Goal: Check status: Check status

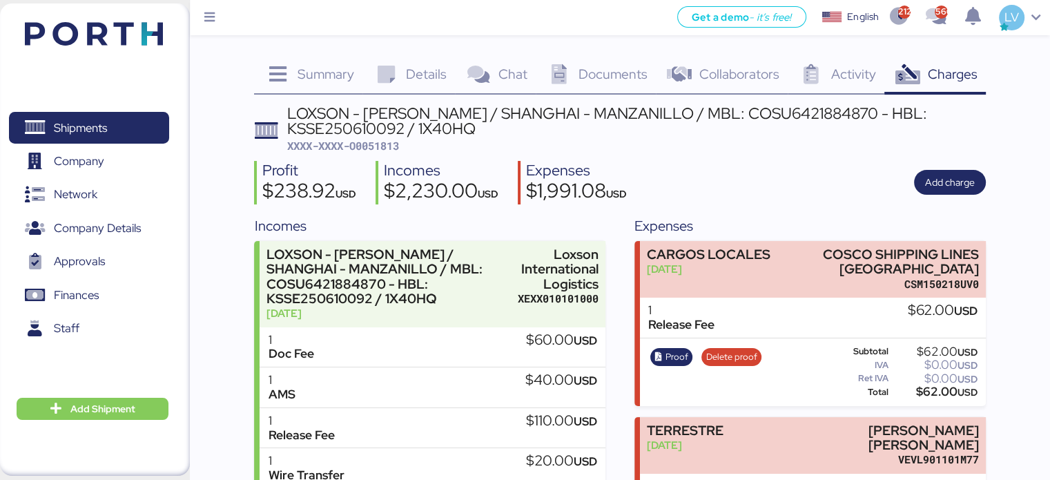
click at [46, 39] on img at bounding box center [94, 33] width 138 height 23
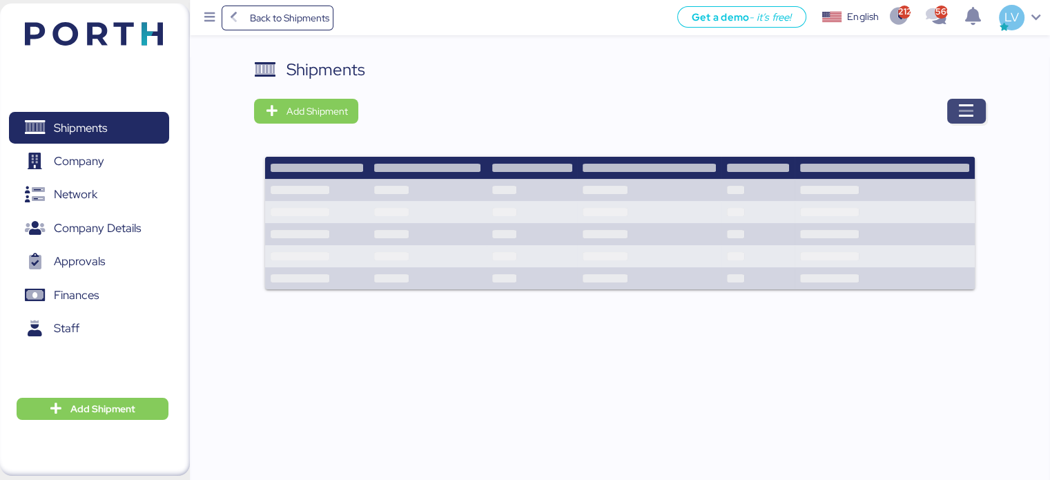
click at [967, 113] on icon "button" at bounding box center [966, 111] width 17 height 17
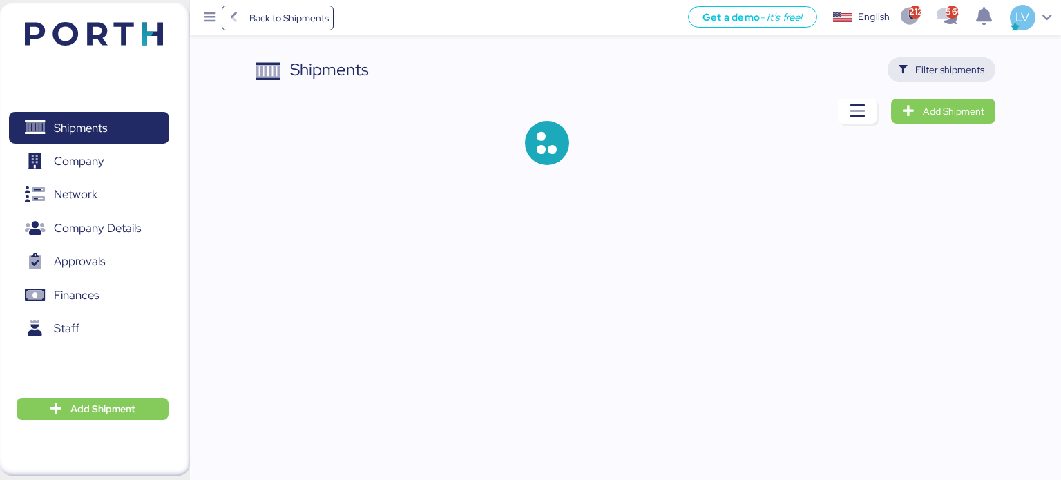
click at [958, 74] on span "Filter shipments" at bounding box center [949, 69] width 69 height 17
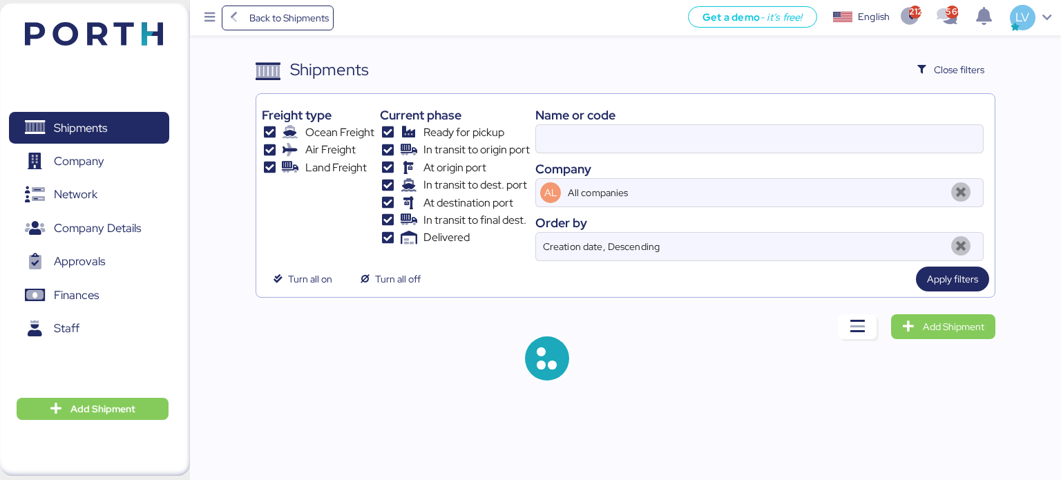
click at [882, 172] on div "Company" at bounding box center [759, 169] width 448 height 19
click at [900, 145] on input at bounding box center [759, 139] width 447 height 28
paste input "A0052078"
type input "A0052078"
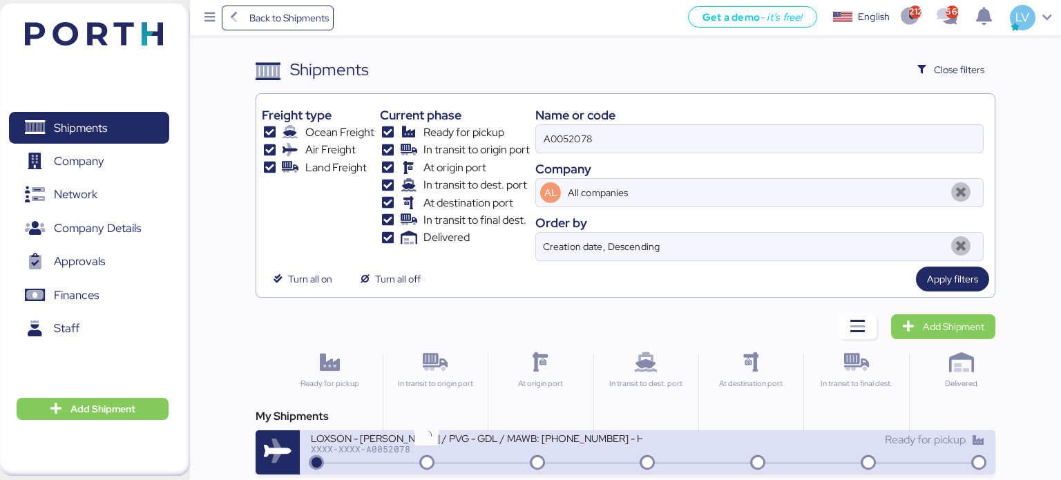
click at [417, 458] on icon at bounding box center [427, 463] width 66 height 15
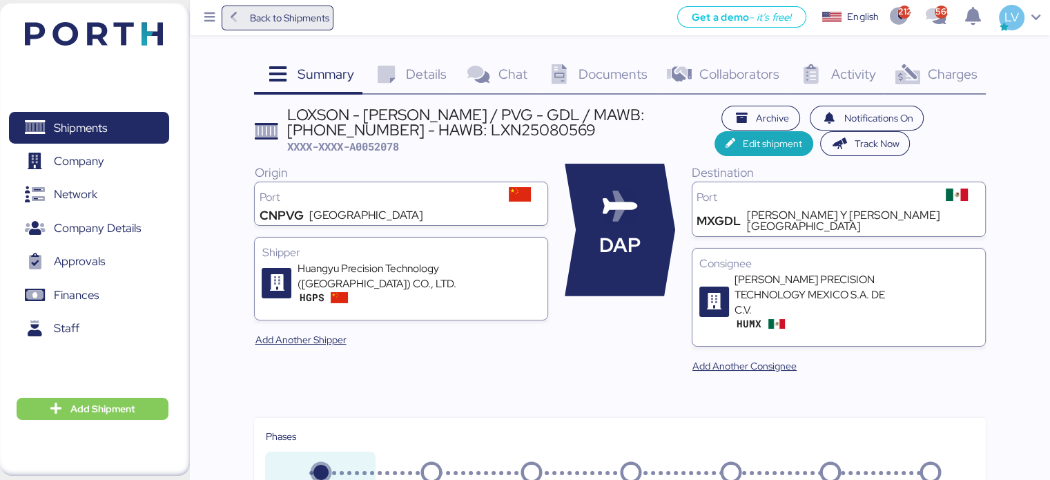
click at [296, 19] on span "Back to Shipments" at bounding box center [288, 18] width 79 height 17
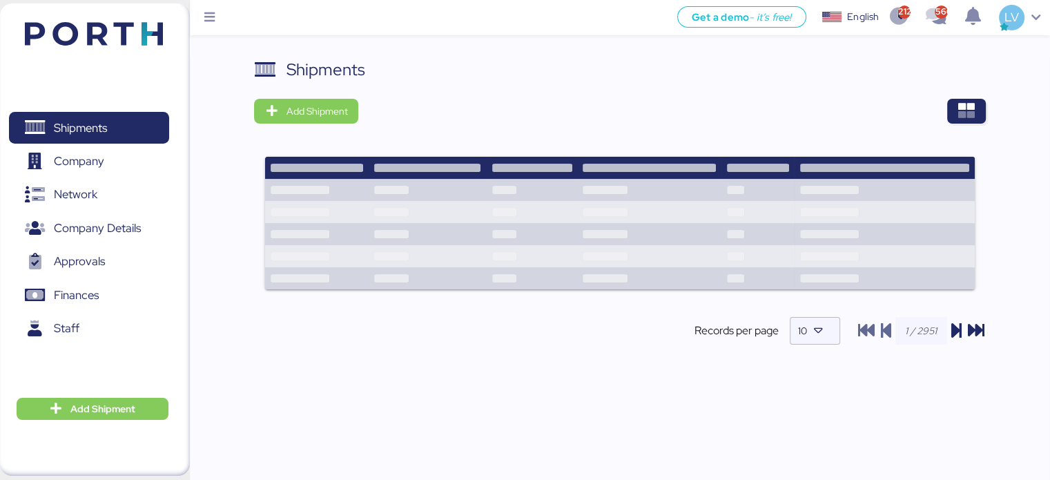
click at [772, 135] on div "Shipments Add Shipment Shipment Name LOXSON - [PERSON_NAME] / PVG - GDL / MAWB:…" at bounding box center [619, 212] width 731 height 311
click at [963, 115] on icon "button" at bounding box center [966, 111] width 17 height 17
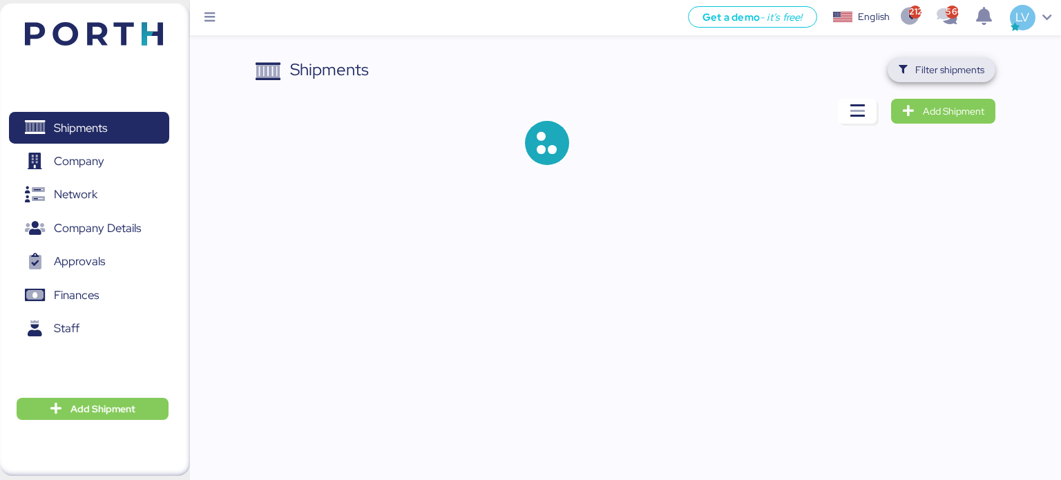
click at [968, 73] on span "Filter shipments" at bounding box center [949, 69] width 69 height 17
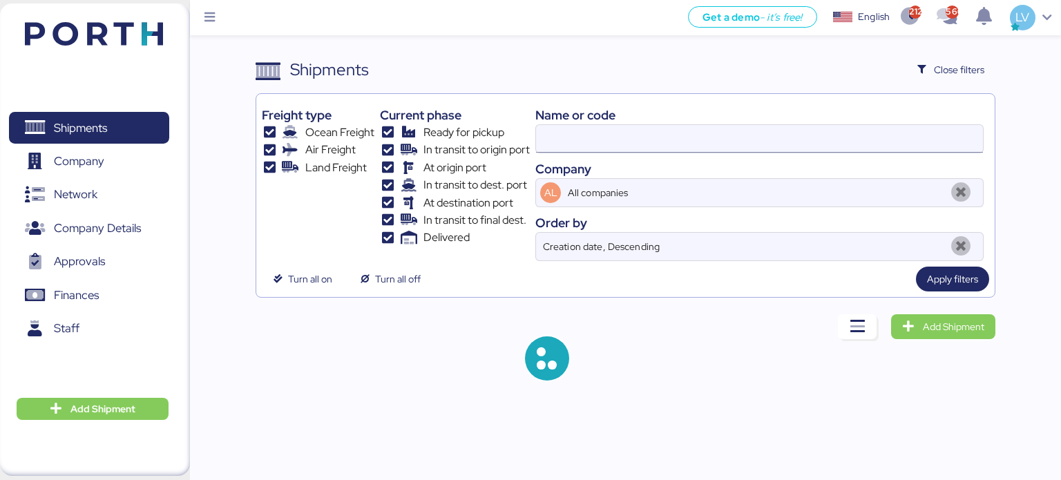
click at [835, 135] on input at bounding box center [759, 139] width 447 height 28
paste input "142502277397"
type input "142502277397"
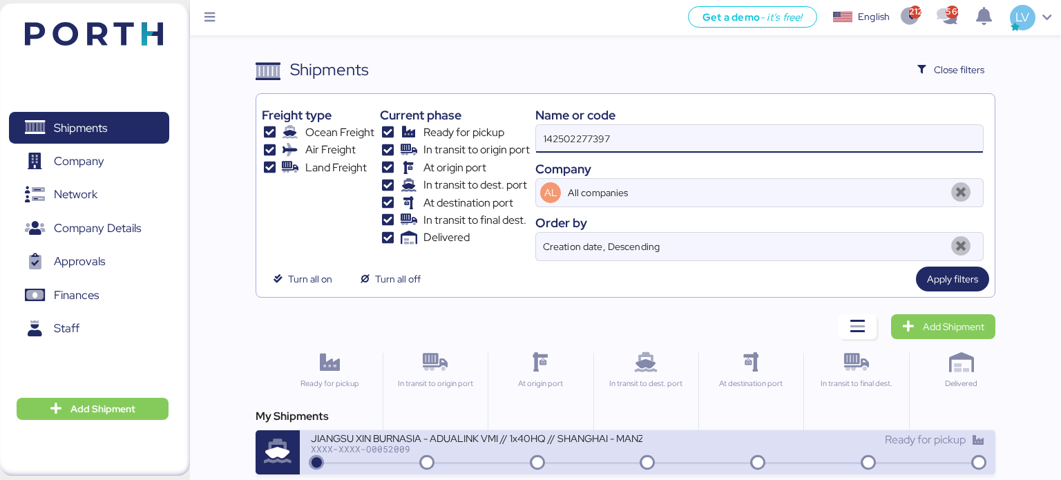
click at [586, 447] on div "XXXX-XXXX-O0052009" at bounding box center [476, 449] width 331 height 10
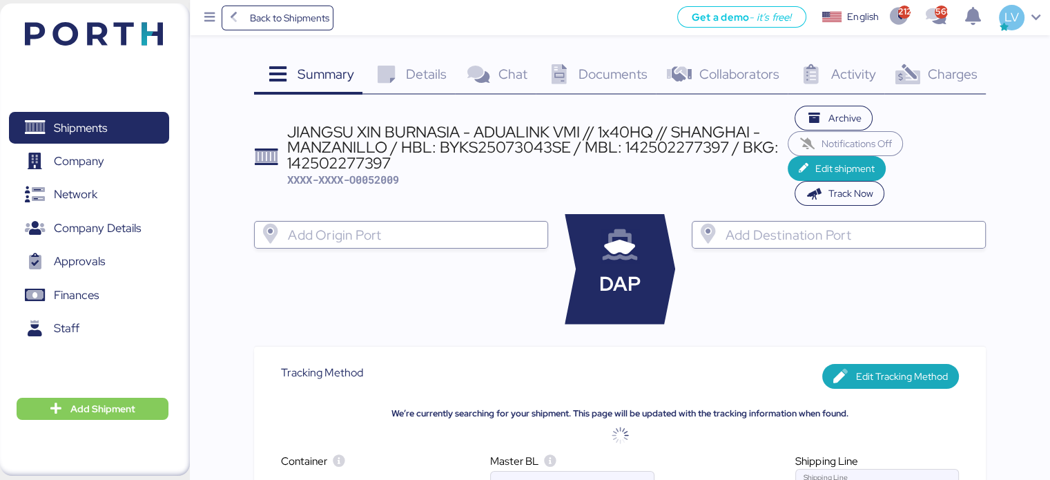
click at [412, 61] on div "Details 0" at bounding box center [409, 75] width 93 height 37
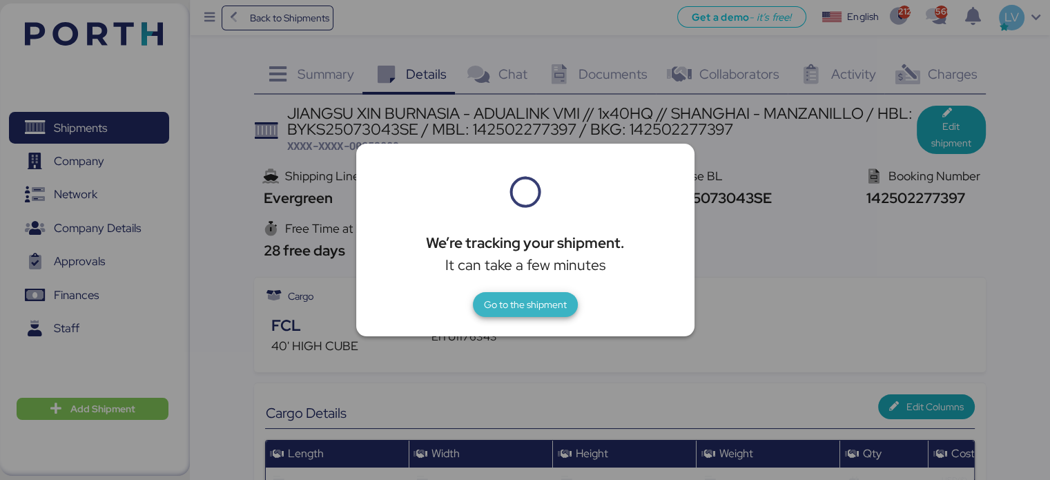
click at [522, 297] on span "Go to the shipment" at bounding box center [525, 304] width 83 height 17
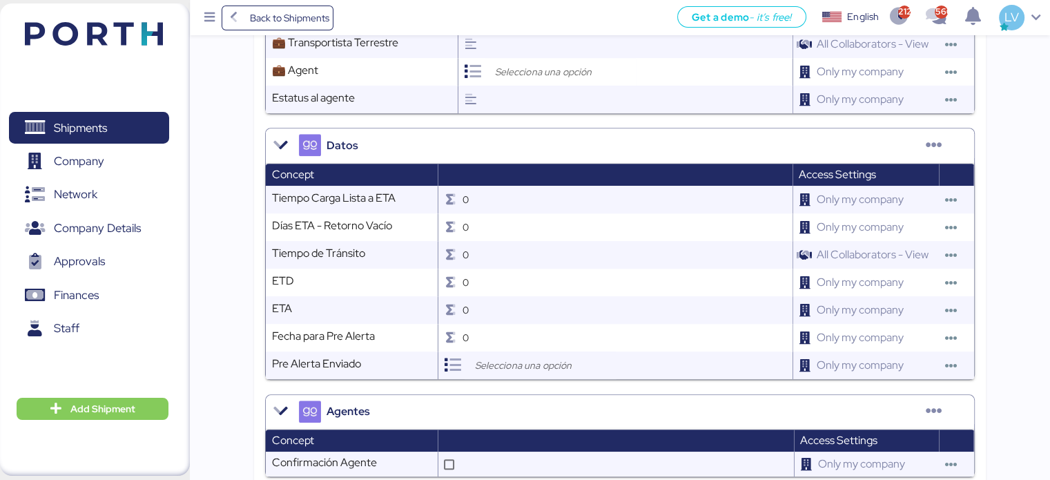
scroll to position [1355, 0]
